Goal: Information Seeking & Learning: Learn about a topic

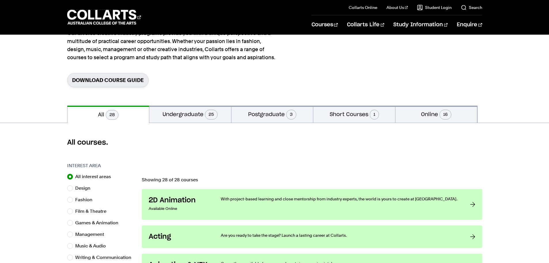
scroll to position [58, 0]
click at [178, 115] on button "Undergraduate 25" at bounding box center [190, 114] width 82 height 17
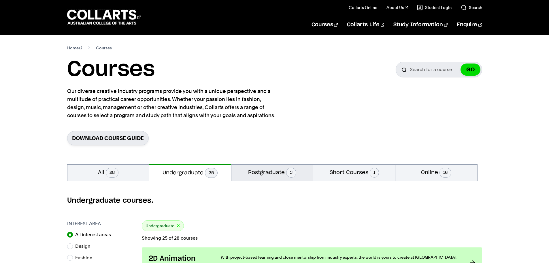
click at [254, 172] on button "Postgraduate 3" at bounding box center [272, 171] width 82 height 17
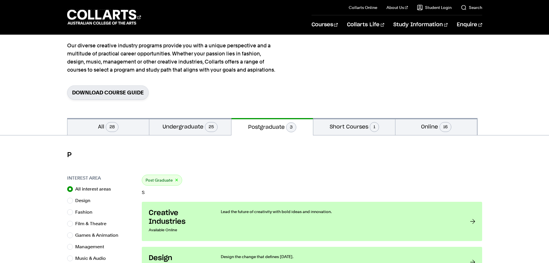
scroll to position [86, 0]
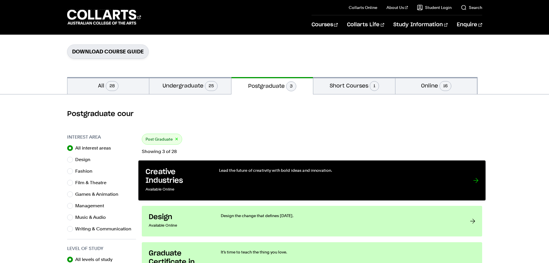
click at [184, 179] on h3 "Creative Industries" at bounding box center [176, 176] width 62 height 18
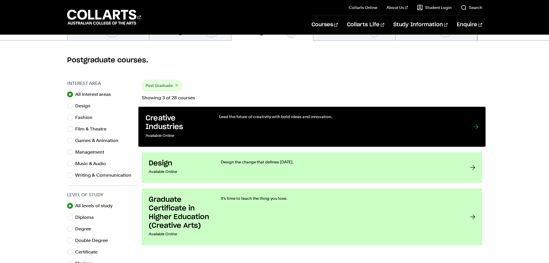
scroll to position [202, 0]
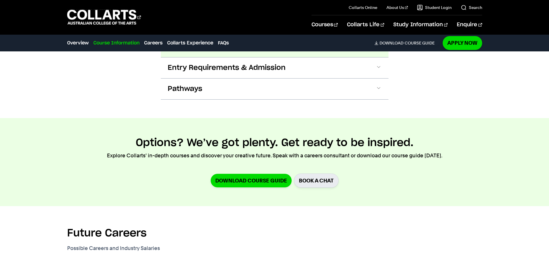
scroll to position [288, 0]
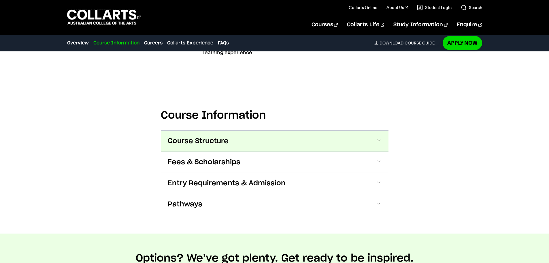
click at [196, 134] on button "Course Structure" at bounding box center [275, 141] width 228 height 21
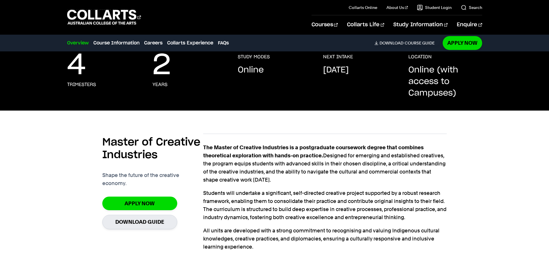
scroll to position [86, 0]
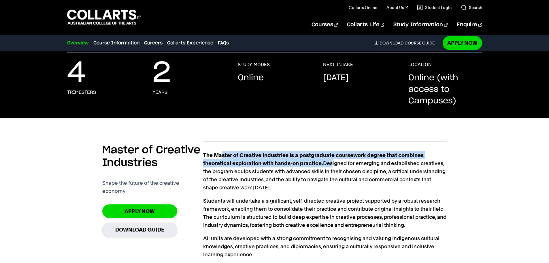
drag, startPoint x: 221, startPoint y: 155, endPoint x: 336, endPoint y: 165, distance: 115.7
click at [333, 163] on p "The Master of Creative Industries is a postgraduate coursework degree that comb…" at bounding box center [324, 171] width 243 height 40
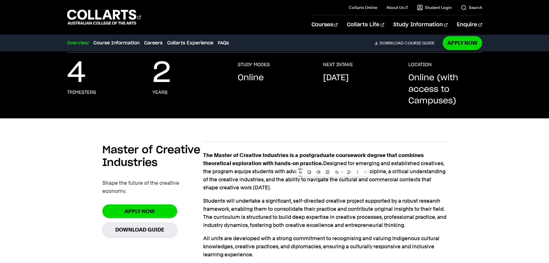
click at [354, 197] on p "Students will undertake a significant, self-directed creative project supported…" at bounding box center [324, 213] width 243 height 32
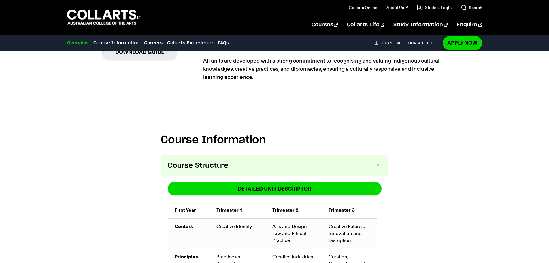
scroll to position [202, 0]
